Goal: Task Accomplishment & Management: Complete application form

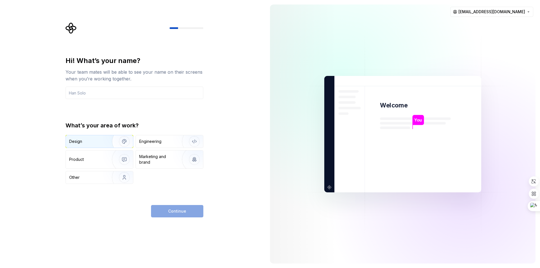
click at [97, 146] on div "Design" at bounding box center [99, 141] width 67 height 12
click at [116, 95] on input "text" at bounding box center [135, 93] width 138 height 12
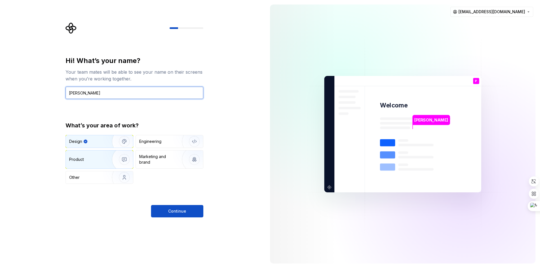
type input "[PERSON_NAME]"
click at [85, 158] on div "Product" at bounding box center [87, 160] width 37 height 6
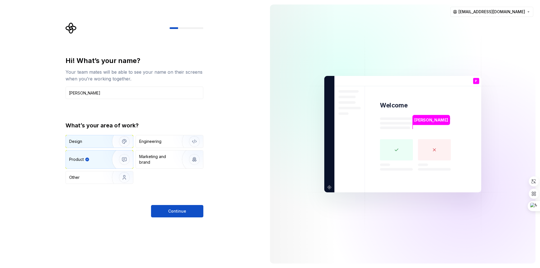
click at [102, 144] on div "Design" at bounding box center [99, 141] width 67 height 12
click at [100, 160] on div "Product" at bounding box center [87, 160] width 37 height 6
click at [98, 148] on div "Design Engineering Product Marketing and brand Other" at bounding box center [135, 159] width 138 height 49
click at [192, 212] on button "Continue" at bounding box center [177, 211] width 52 height 12
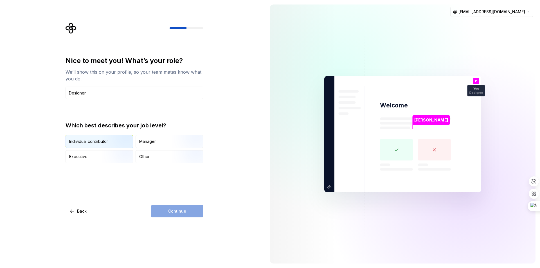
type input "Designer"
click at [122, 139] on img "button" at bounding box center [120, 149] width 36 height 38
click at [173, 213] on span "Continue" at bounding box center [177, 212] width 18 height 6
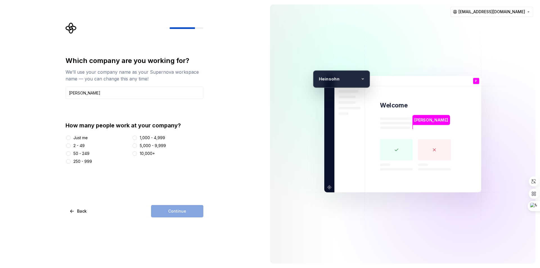
type input "[PERSON_NAME]"
click at [69, 146] on button "2 - 49" at bounding box center [68, 146] width 5 height 5
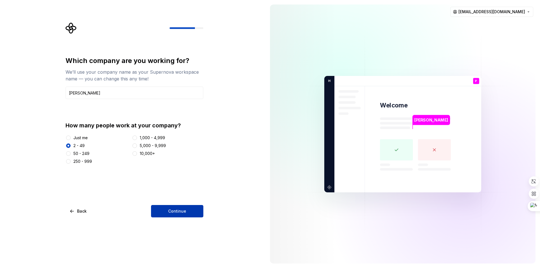
click at [161, 209] on button "Continue" at bounding box center [177, 211] width 52 height 12
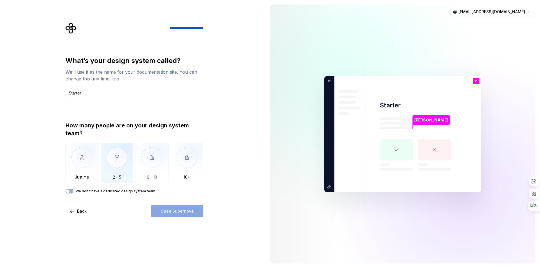
type input "Starter"
click at [121, 174] on img "button" at bounding box center [117, 162] width 33 height 38
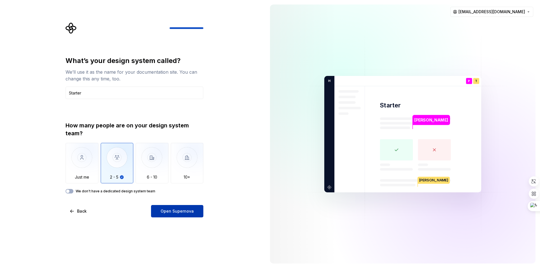
click at [176, 210] on span "Open Supernova" at bounding box center [177, 212] width 33 height 6
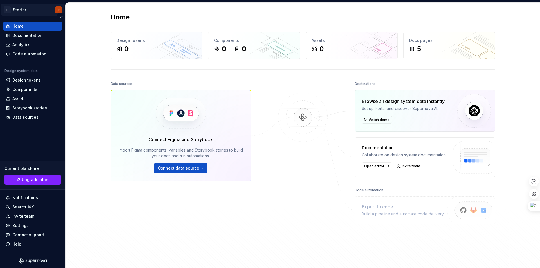
click at [26, 10] on html "H Starter P Home Documentation Analytics Code automation Design system data Des…" at bounding box center [270, 134] width 540 height 268
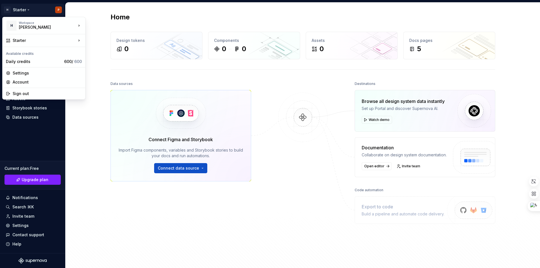
click at [95, 73] on html "H Starter P Home Documentation Analytics Code automation Design system data Des…" at bounding box center [270, 134] width 540 height 268
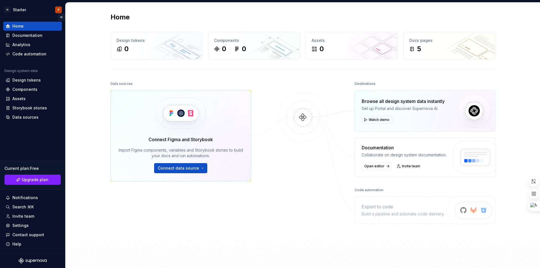
click at [62, 17] on button "Collapse sidebar" at bounding box center [61, 17] width 8 height 8
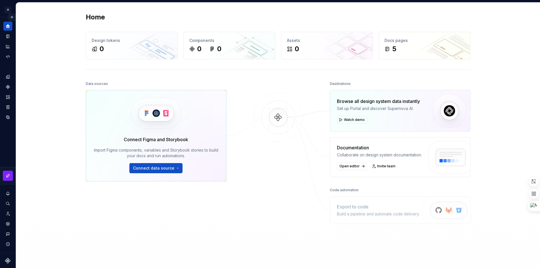
click at [14, 16] on button "Expand sidebar" at bounding box center [12, 17] width 8 height 8
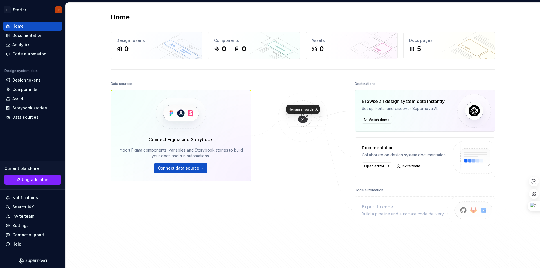
click at [302, 118] on icon at bounding box center [302, 119] width 3 height 3
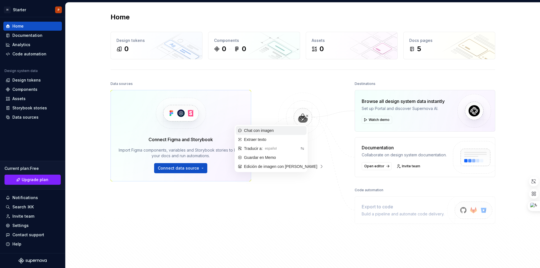
click at [285, 129] on div "Chat con imagen" at bounding box center [271, 130] width 71 height 9
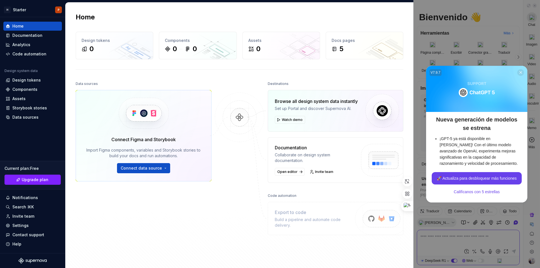
click at [522, 72] on icon at bounding box center [521, 72] width 4 height 4
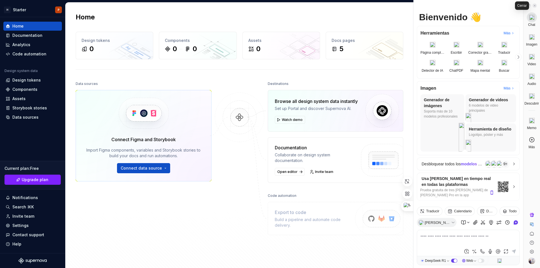
click at [536, 6] on icon at bounding box center [535, 5] width 3 height 3
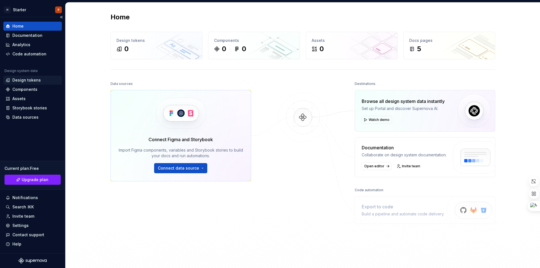
click at [37, 81] on div "Design tokens" at bounding box center [26, 80] width 28 height 6
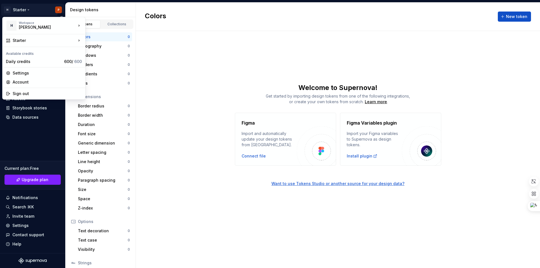
click at [19, 11] on html "H Starter P Home Documentation Analytics Code automation Design system data Des…" at bounding box center [270, 134] width 540 height 268
click at [115, 23] on div "[PERSON_NAME]" at bounding box center [113, 24] width 37 height 6
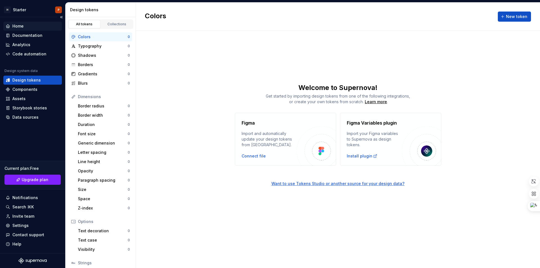
click at [22, 26] on div "Home" at bounding box center [17, 26] width 11 height 6
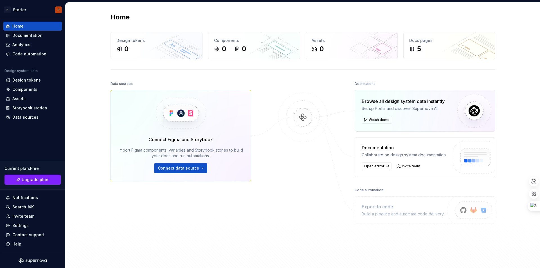
click at [261, 22] on div "Home Design tokens 0 Components 0 0 Assets 0 Docs pages 5 Data sources Connect …" at bounding box center [302, 138] width 405 height 271
